Goal: Transaction & Acquisition: Book appointment/travel/reservation

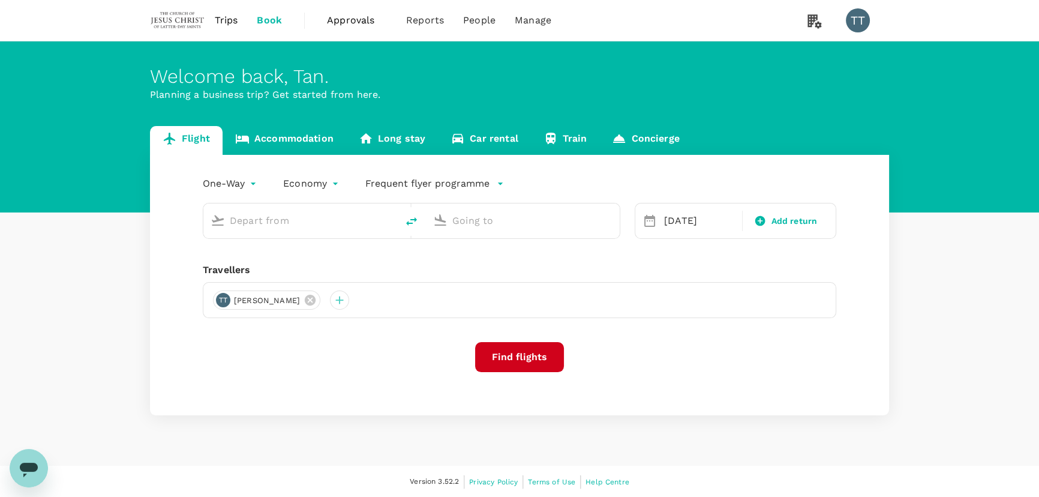
type input "Kuala Lumpur Intl ([GEOGRAPHIC_DATA])"
type input "[PERSON_NAME] Intl (MNL)"
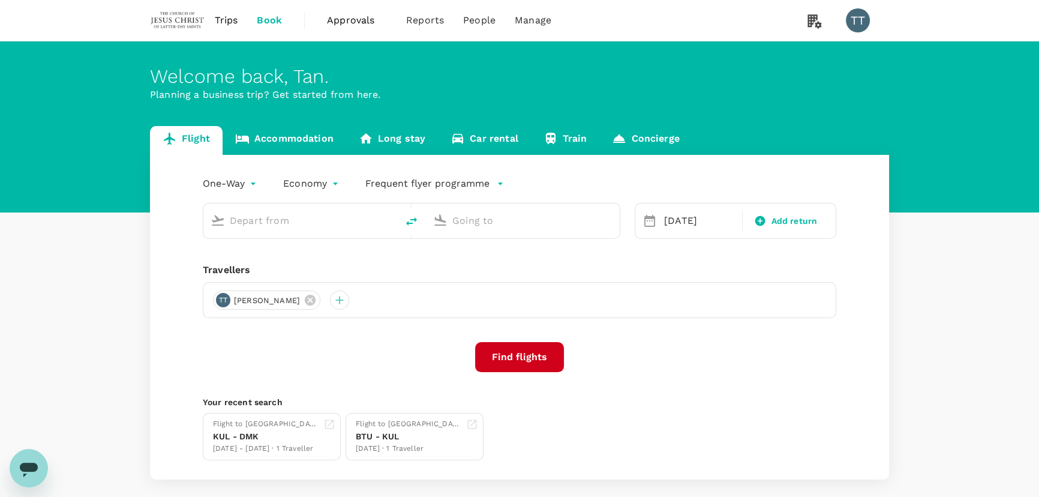
type input "Kuala Lumpur Intl ([GEOGRAPHIC_DATA])"
type input "[PERSON_NAME] Intl (MNL)"
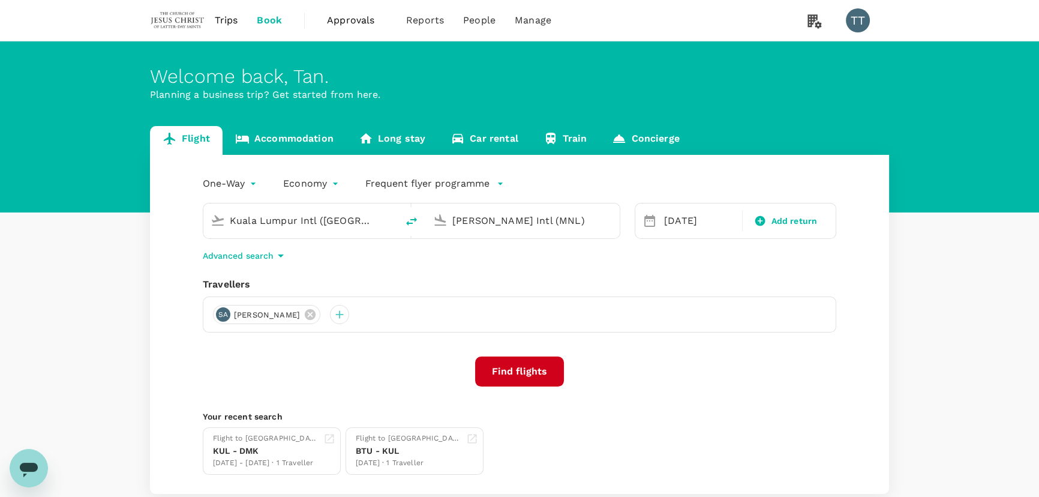
click at [243, 187] on body "Trips Book Approvals 0 Reports People Manage TT Welcome back , [PERSON_NAME] . …" at bounding box center [519, 284] width 1039 height 569
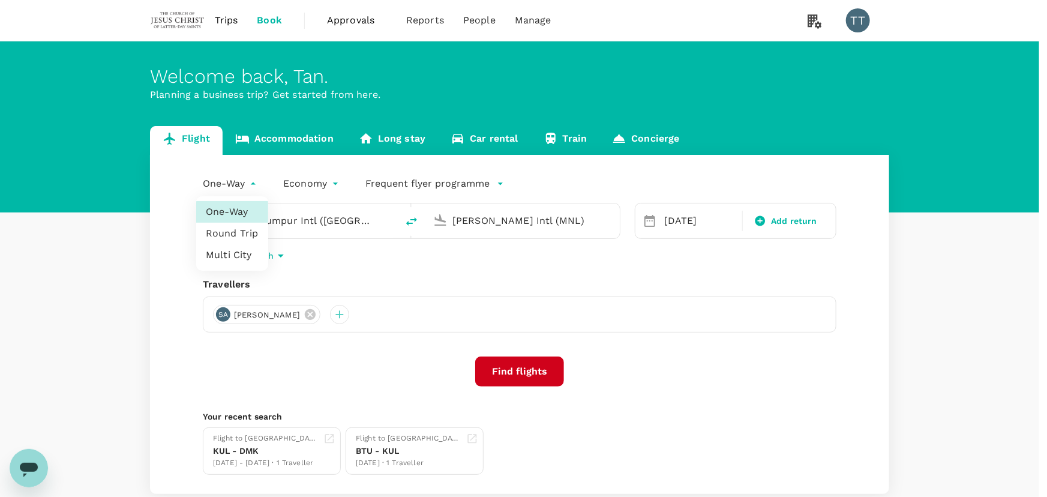
click at [257, 228] on li "Round Trip" at bounding box center [232, 234] width 72 height 22
type input "roundtrip"
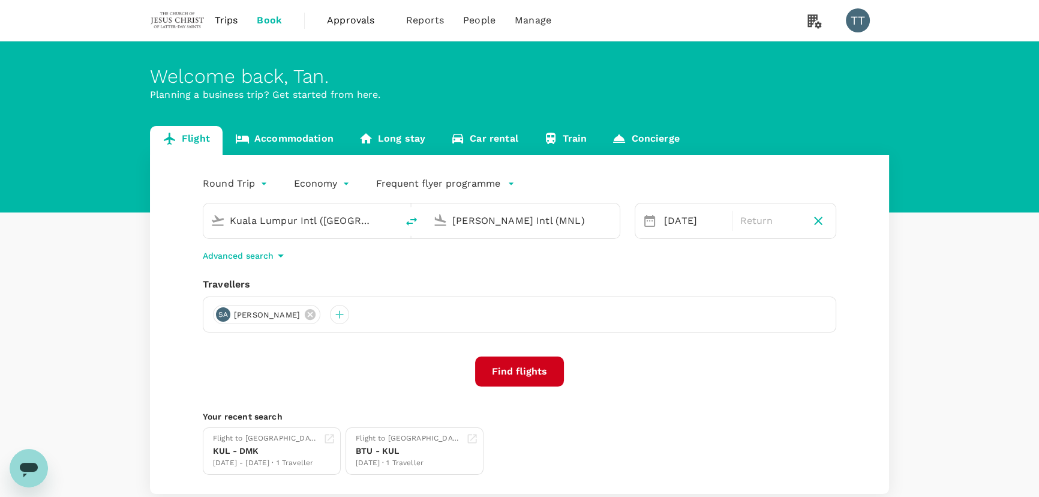
click at [326, 219] on input "Kuala Lumpur Intl ([GEOGRAPHIC_DATA])" at bounding box center [301, 220] width 142 height 19
click at [311, 268] on p "Sibu" at bounding box center [316, 267] width 209 height 12
type input "Sibu (SBW)"
click at [486, 221] on input "[PERSON_NAME] Intl (MNL)" at bounding box center [523, 220] width 142 height 19
click at [490, 269] on p "[GEOGRAPHIC_DATA] Intl" at bounding box center [540, 267] width 211 height 12
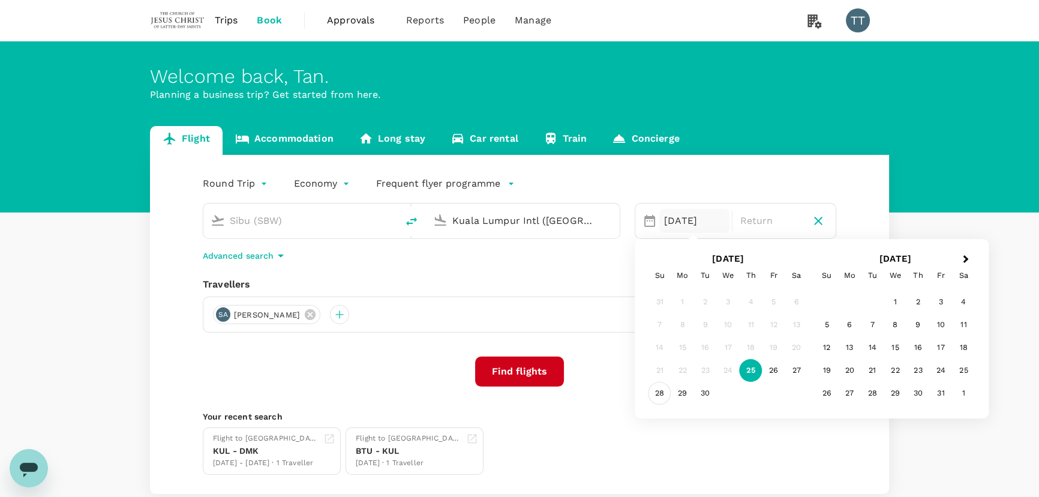
type input "Kuala Lumpur Intl ([GEOGRAPHIC_DATA])"
click at [666, 393] on div "28" at bounding box center [659, 393] width 23 height 23
click at [680, 393] on div "29" at bounding box center [682, 393] width 23 height 23
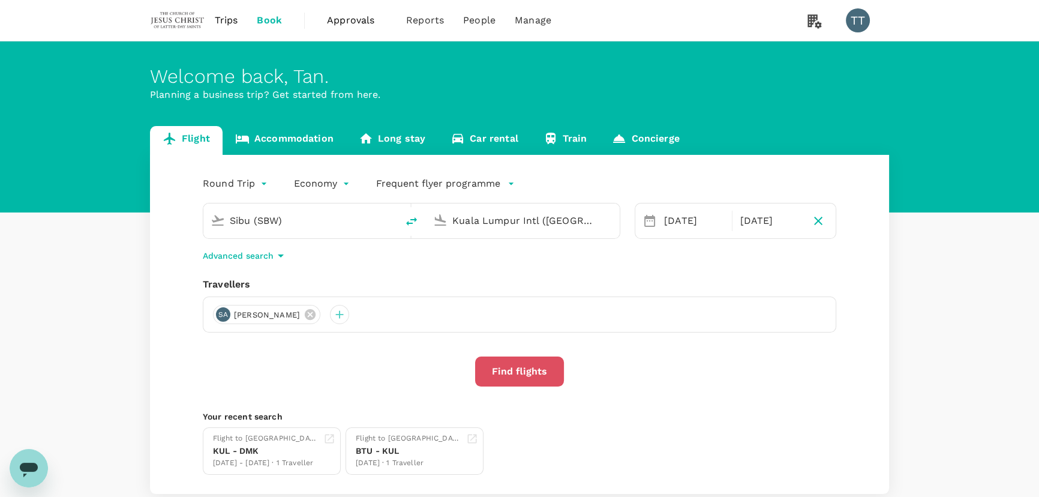
click at [539, 376] on button "Find flights" at bounding box center [519, 371] width 89 height 30
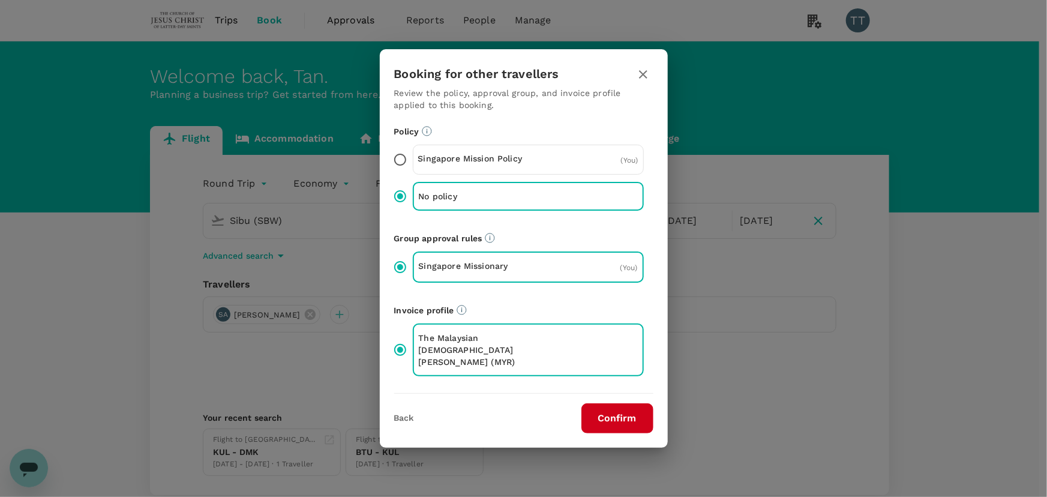
click at [633, 420] on button "Confirm" at bounding box center [617, 418] width 72 height 30
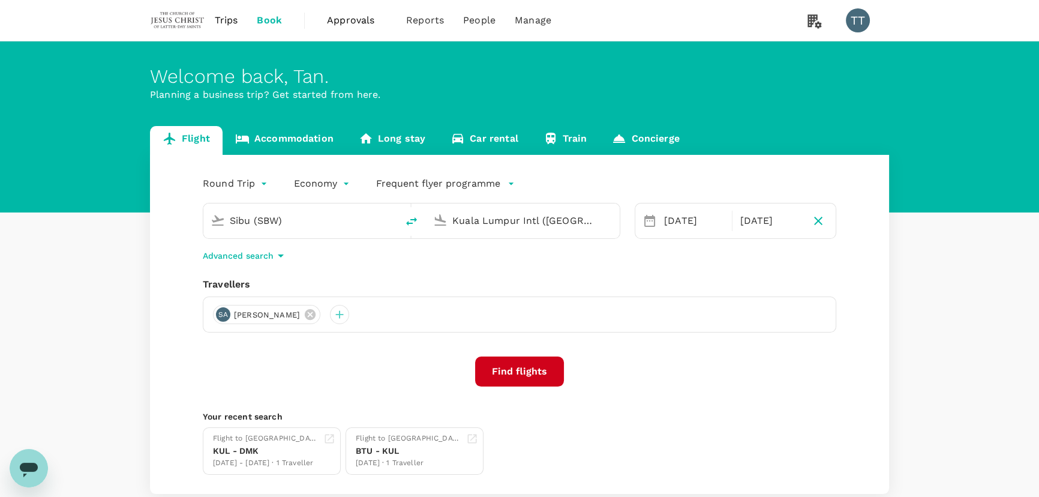
click at [524, 371] on button "Find flights" at bounding box center [519, 371] width 89 height 30
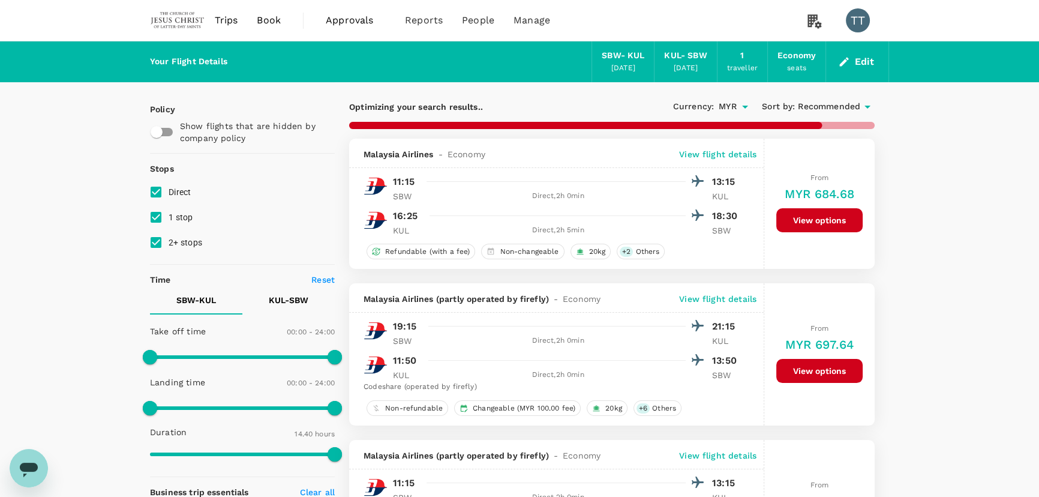
type input "1420"
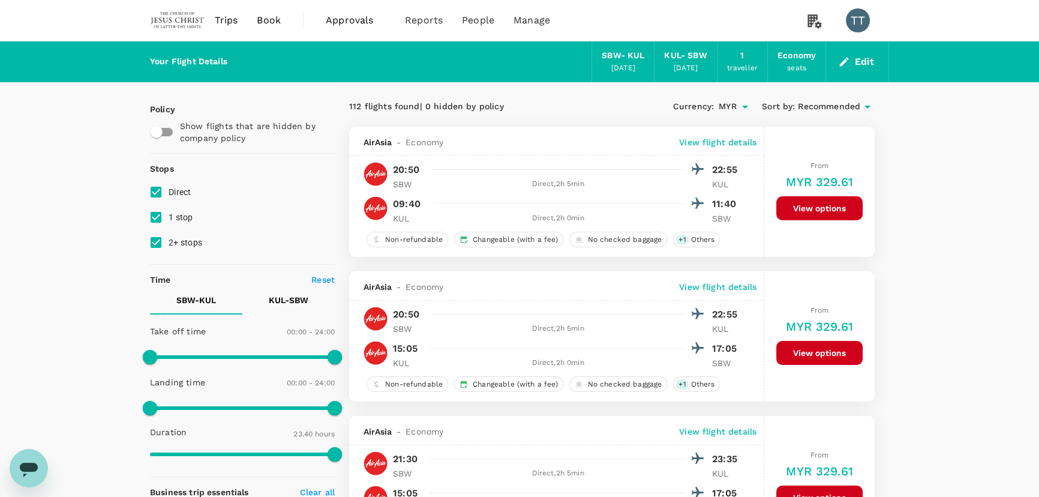
click at [821, 112] on span "Recommended" at bounding box center [829, 106] width 62 height 13
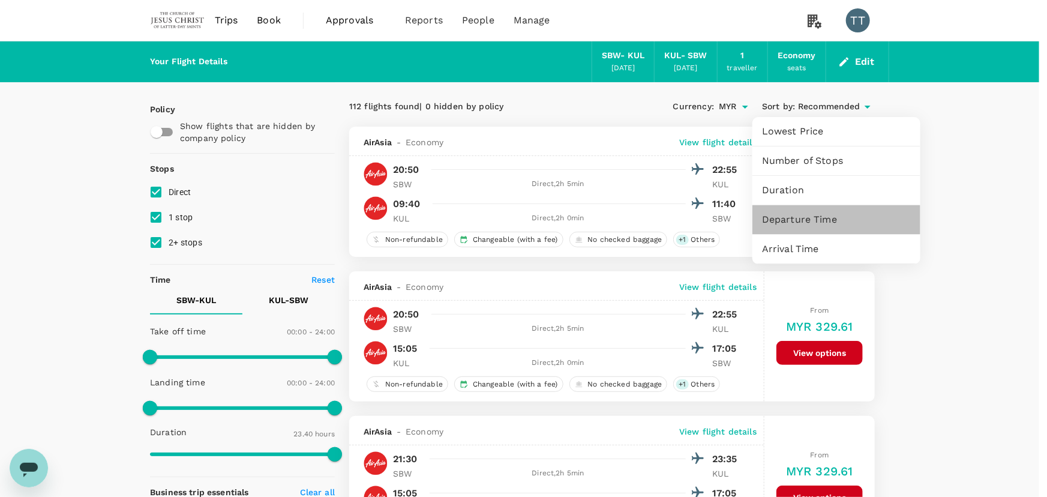
click at [824, 212] on span "Departure Time" at bounding box center [836, 219] width 149 height 14
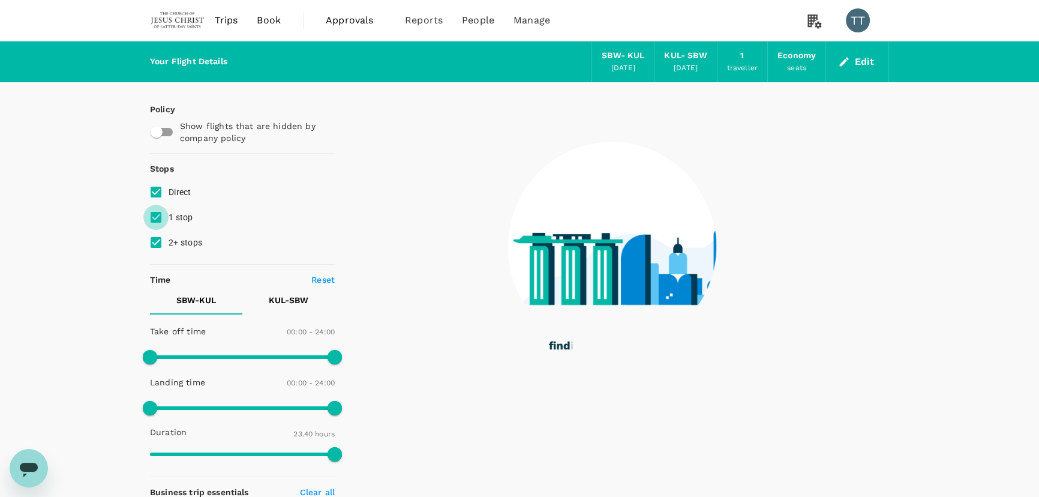
click at [161, 220] on input "1 stop" at bounding box center [155, 217] width 25 height 25
checkbox input "false"
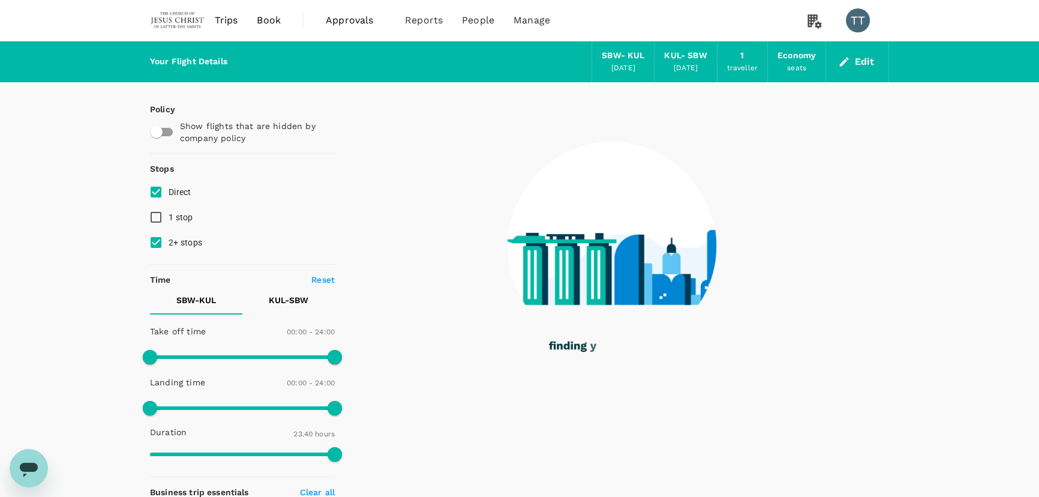
click at [159, 241] on input "2+ stops" at bounding box center [155, 242] width 25 height 25
checkbox input "false"
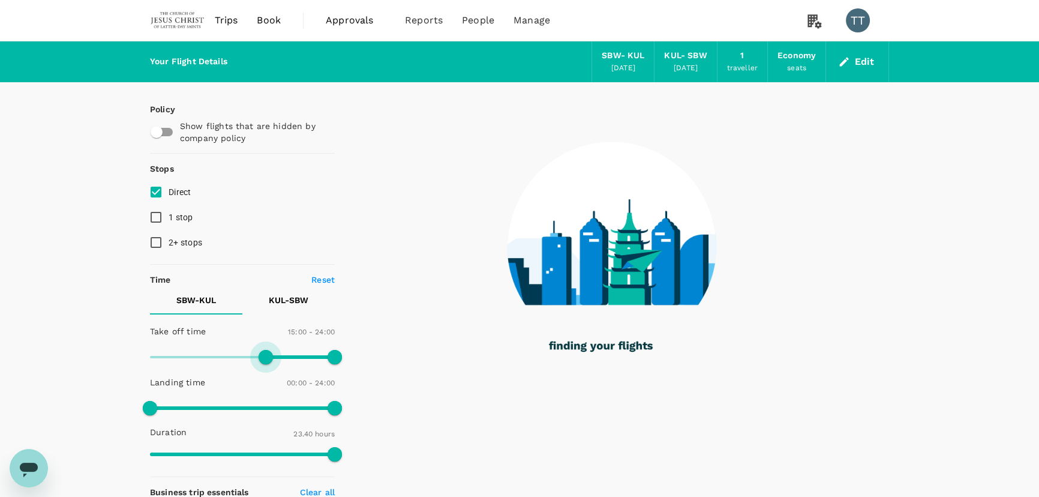
drag, startPoint x: 148, startPoint y: 355, endPoint x: 266, endPoint y: 368, distance: 118.8
click at [266, 364] on span at bounding box center [266, 357] width 14 height 14
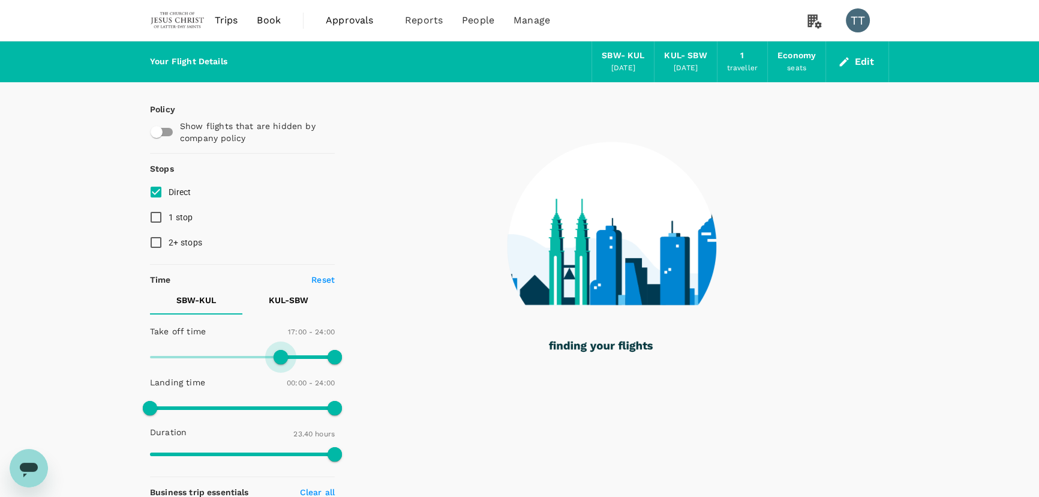
drag, startPoint x: 272, startPoint y: 360, endPoint x: 293, endPoint y: 360, distance: 21.0
click at [288, 360] on span at bounding box center [281, 357] width 14 height 14
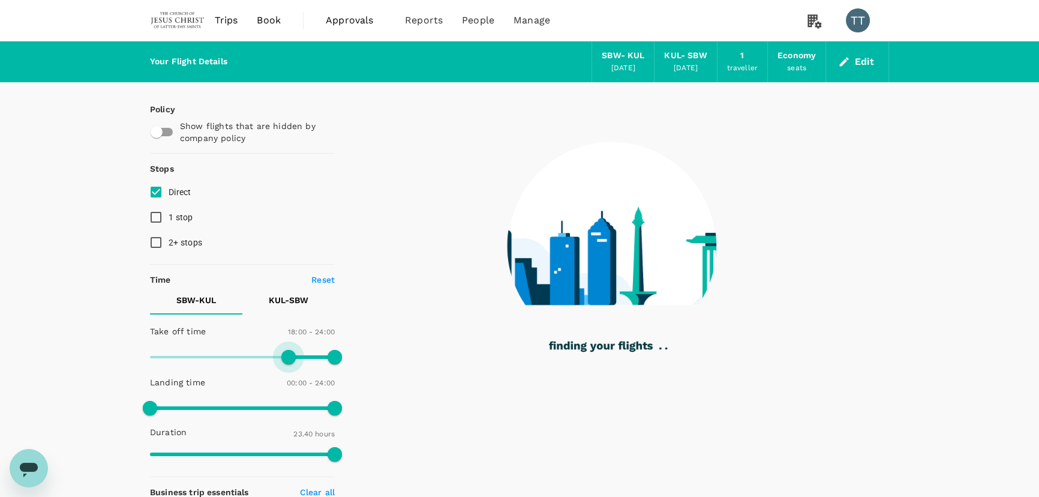
click at [289, 360] on span at bounding box center [288, 357] width 14 height 14
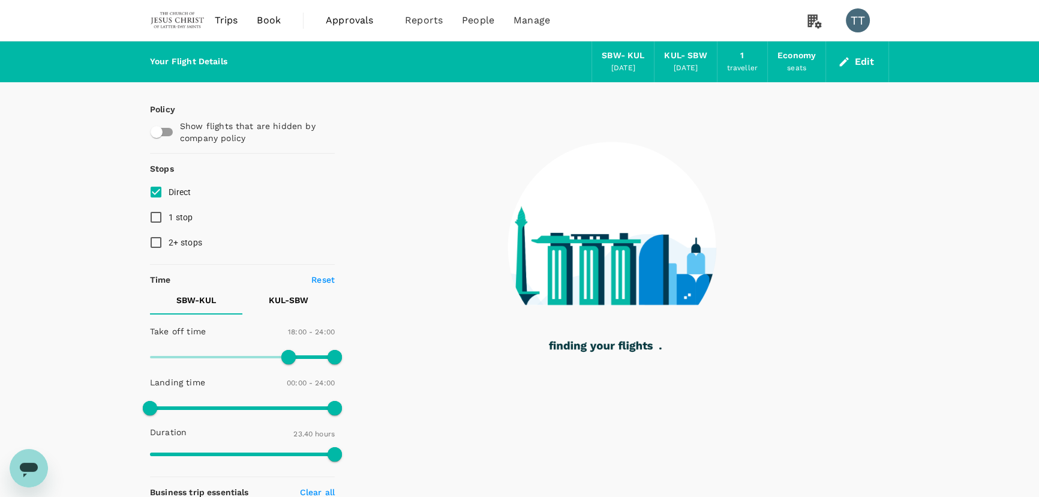
type input "990"
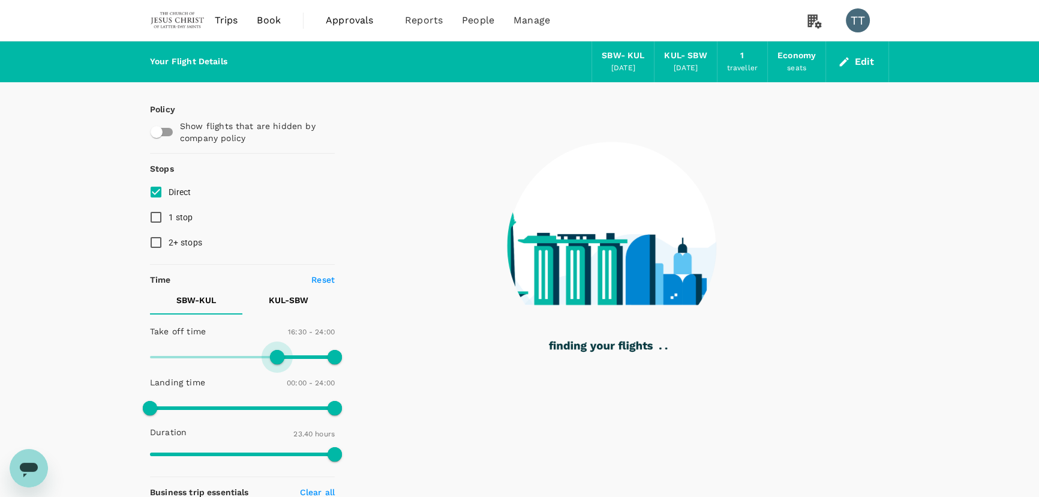
drag, startPoint x: 289, startPoint y: 360, endPoint x: 278, endPoint y: 360, distance: 11.4
click at [278, 360] on span at bounding box center [277, 357] width 14 height 14
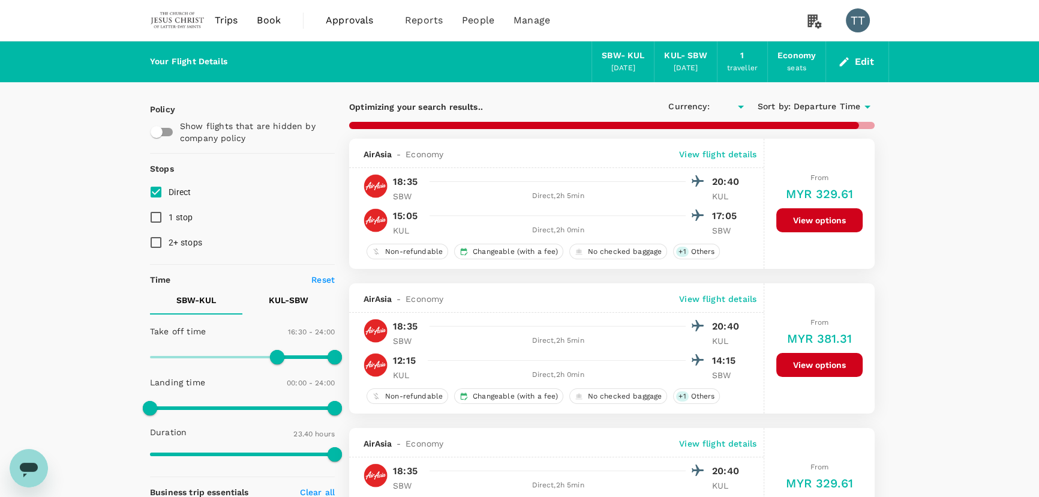
type input "MYR"
click at [419, 180] on div "18:35 20:40" at bounding box center [567, 181] width 349 height 17
click at [423, 180] on div "18:35 20:40" at bounding box center [567, 181] width 349 height 17
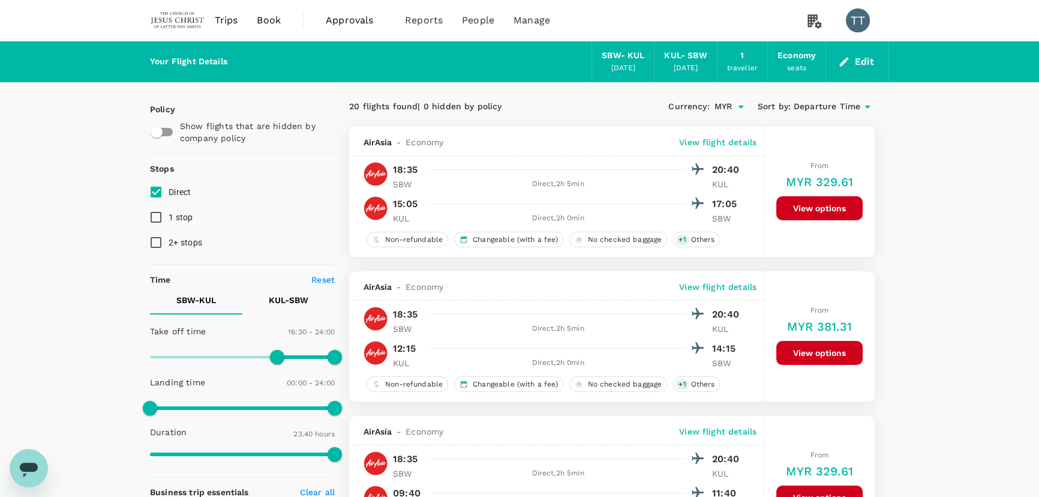
click at [290, 296] on p "KUL - SBW" at bounding box center [289, 300] width 40 height 12
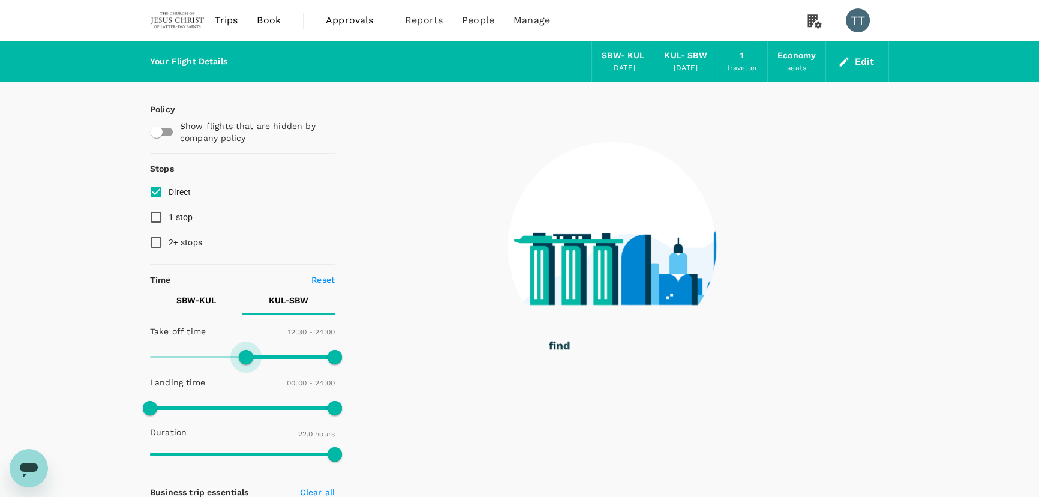
type input "780"
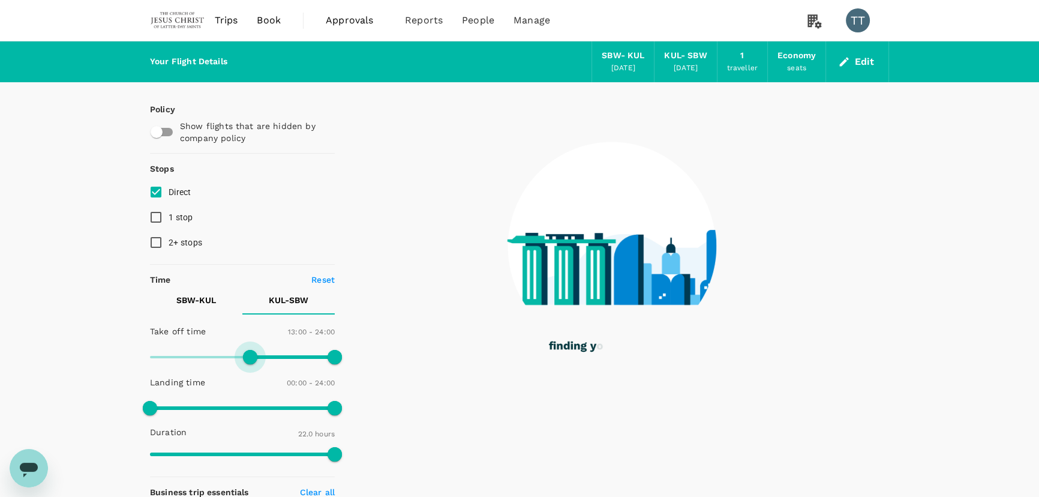
drag, startPoint x: 155, startPoint y: 356, endPoint x: 251, endPoint y: 354, distance: 96.0
click at [251, 354] on span at bounding box center [250, 357] width 14 height 14
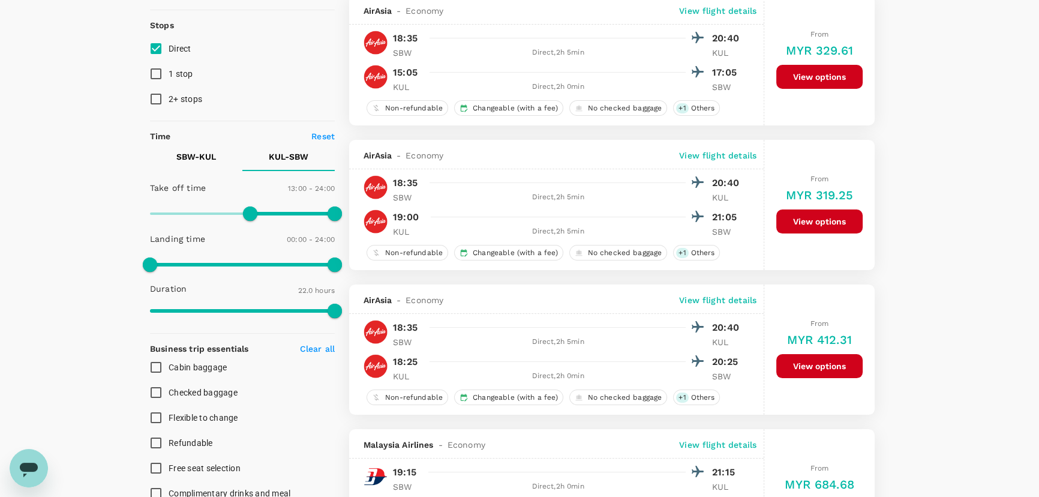
scroll to position [54, 0]
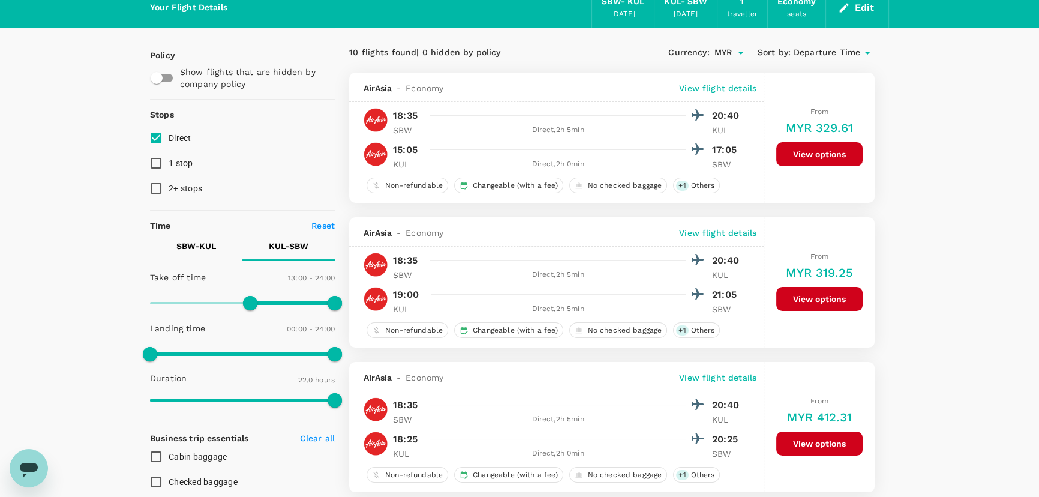
click at [713, 96] on div "AirAsia - Economy View flight details" at bounding box center [556, 87] width 414 height 29
click at [716, 89] on p "View flight details" at bounding box center [717, 88] width 77 height 12
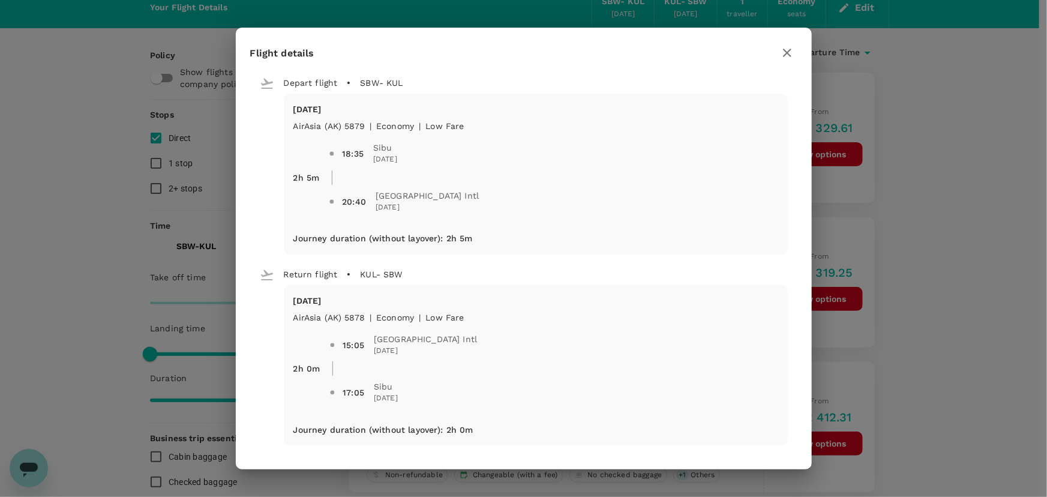
click at [792, 49] on icon "button" at bounding box center [787, 53] width 14 height 14
